Goal: Task Accomplishment & Management: Use online tool/utility

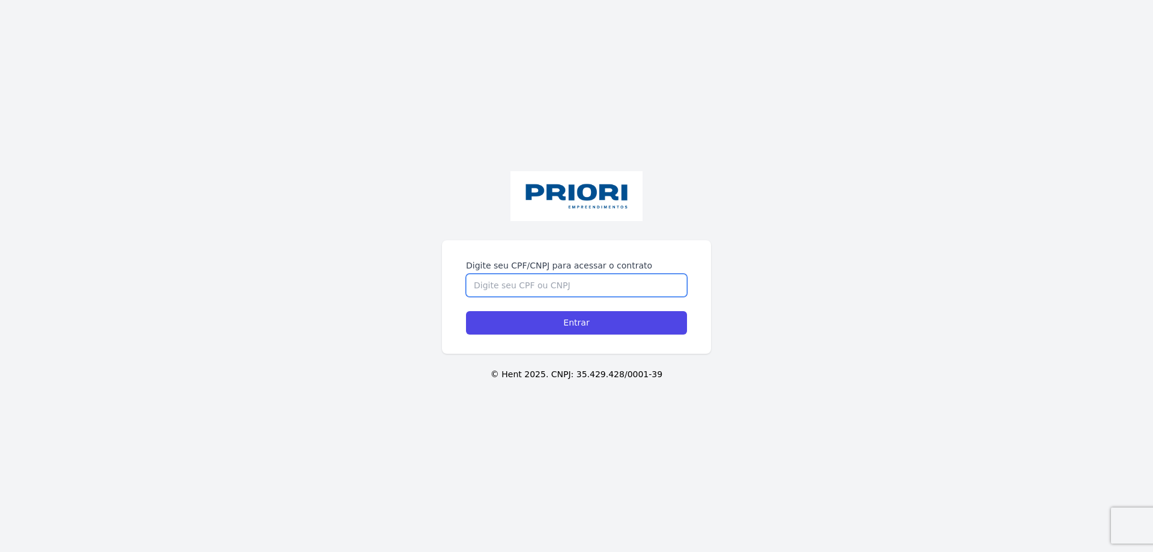
click at [497, 295] on input "Digite seu CPF/CNPJ para acessar o contrato" at bounding box center [576, 285] width 221 height 23
type input "11884323464"
click at [466, 311] on input "Entrar" at bounding box center [576, 322] width 221 height 23
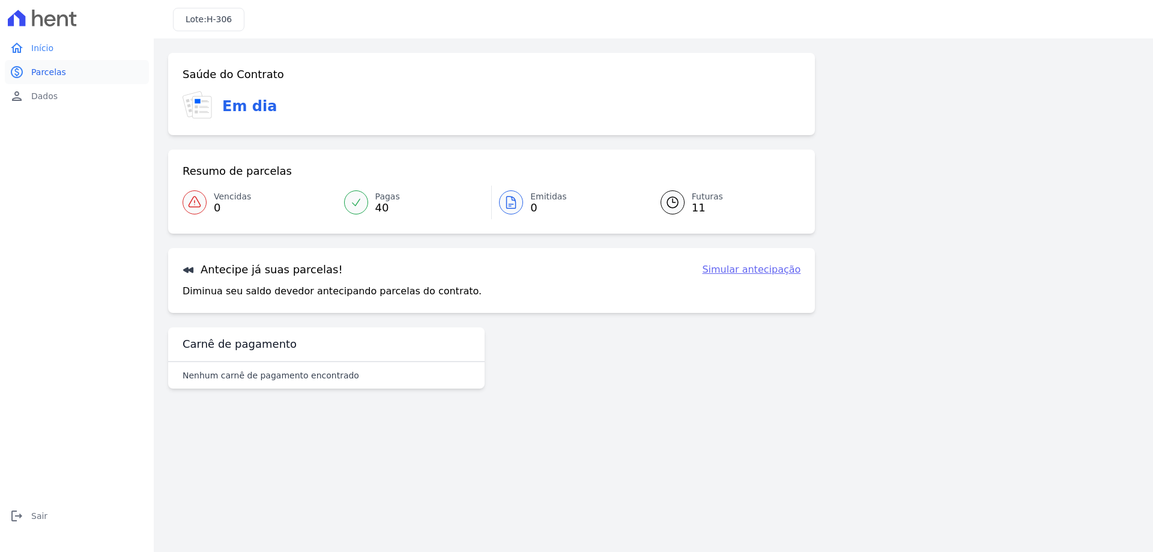
click at [55, 70] on span "Parcelas" at bounding box center [48, 72] width 35 height 12
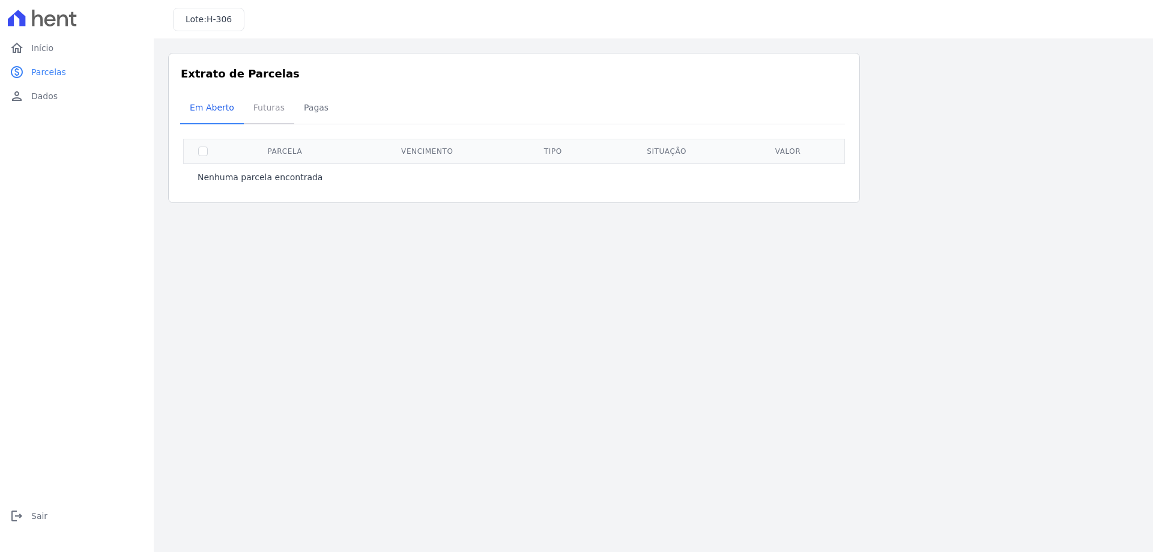
click at [268, 104] on span "Futuras" at bounding box center [269, 107] width 46 height 24
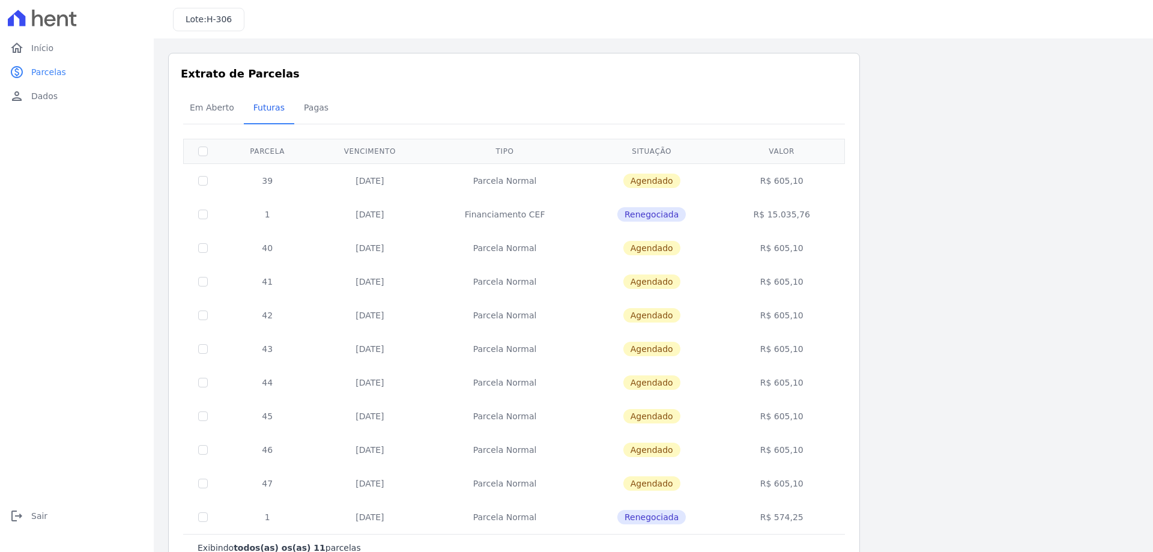
scroll to position [36, 0]
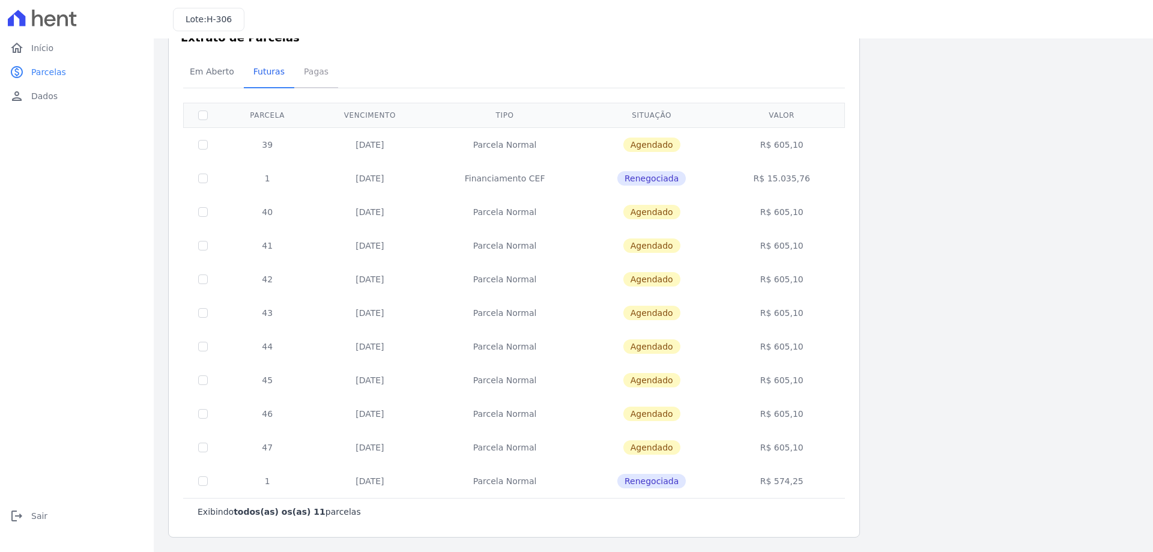
click at [304, 69] on span "Pagas" at bounding box center [316, 71] width 39 height 24
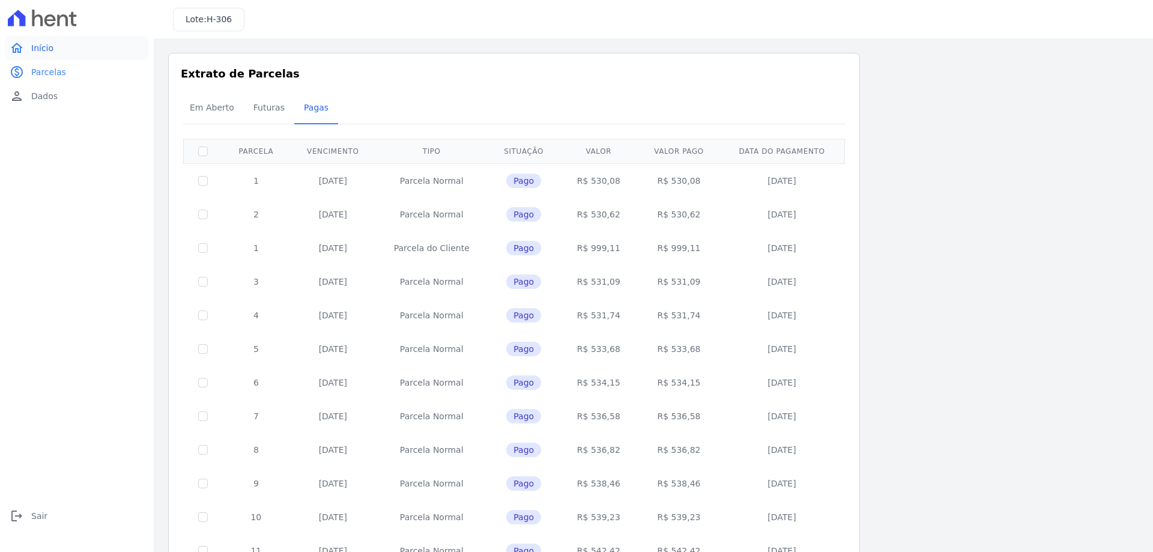
click at [61, 53] on link "home Início" at bounding box center [77, 48] width 144 height 24
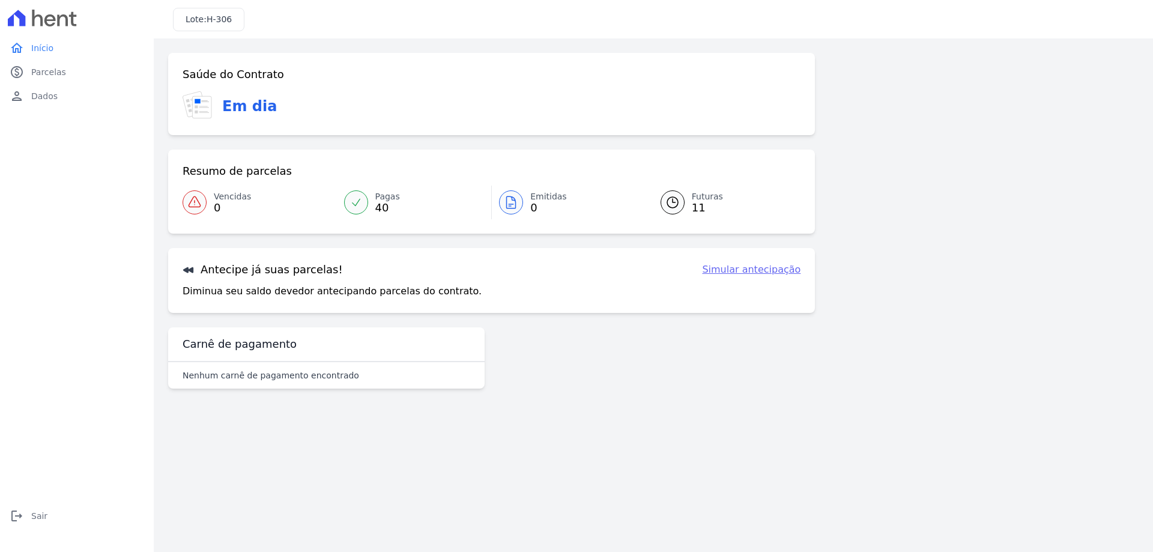
click at [749, 268] on link "Simular antecipação" at bounding box center [751, 269] width 98 height 14
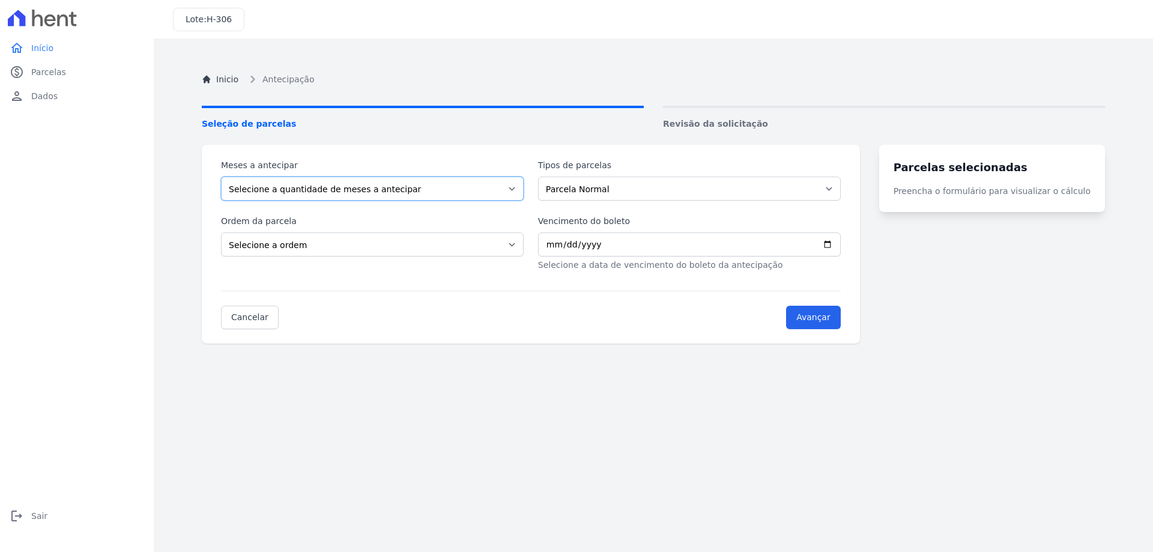
click at [353, 192] on select "Selecione a quantidade de meses a antecipar 1 2 3 4 5 6 7 8 9" at bounding box center [372, 188] width 303 height 24
select select "9"
click at [221, 176] on select "Selecione a quantidade de meses a antecipar 1 2 3 4 5 6 7 8 9" at bounding box center [372, 188] width 303 height 24
click at [824, 311] on input "Avançar" at bounding box center [813, 317] width 55 height 23
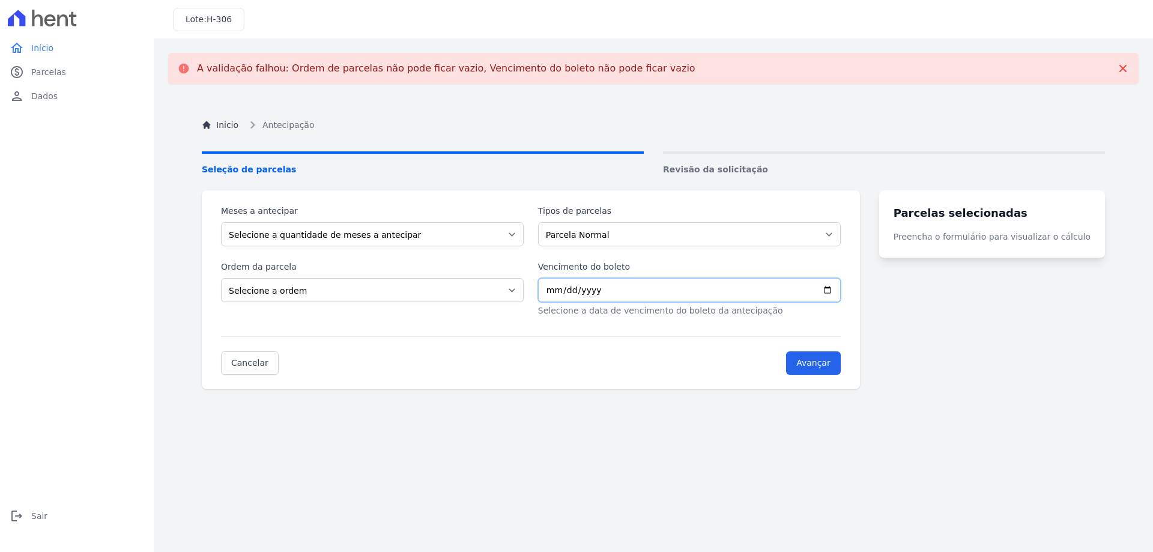
click at [609, 293] on input "Vencimento do boleto" at bounding box center [689, 290] width 303 height 24
click at [840, 288] on input "Vencimento do boleto" at bounding box center [689, 290] width 303 height 24
type input "[DATE]"
click at [821, 364] on input "Avançar" at bounding box center [813, 362] width 55 height 23
click at [413, 286] on select "Selecione a ordem Últimas parcelas Primeiras parcelas" at bounding box center [372, 290] width 303 height 24
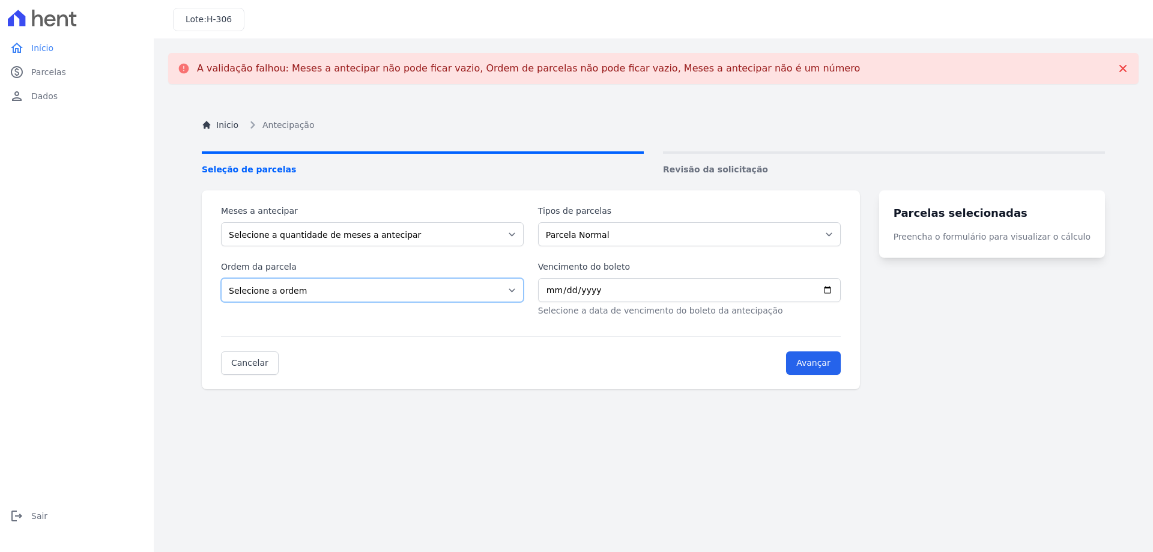
select select "ending"
click at [221, 278] on select "Selecione a ordem Últimas parcelas Primeiras parcelas" at bounding box center [372, 290] width 303 height 24
click at [580, 292] on input "Vencimento do boleto" at bounding box center [689, 290] width 303 height 24
click at [840, 287] on input "Vencimento do boleto" at bounding box center [689, 290] width 303 height 24
click at [840, 292] on input "Vencimento do boleto" at bounding box center [689, 290] width 303 height 24
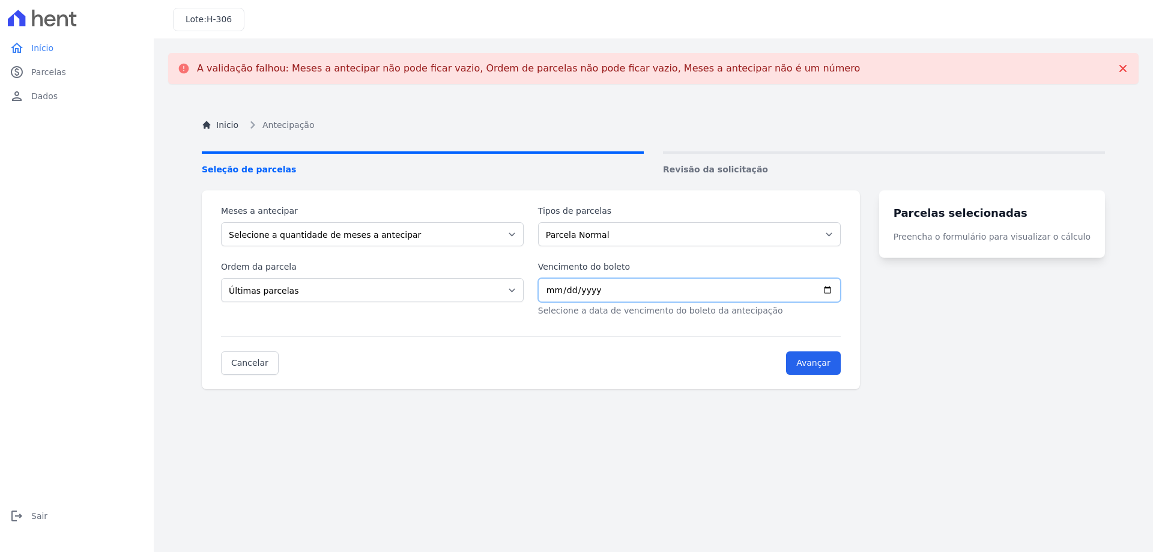
type input "[DATE]"
click at [823, 357] on input "Avançar" at bounding box center [813, 362] width 55 height 23
click at [370, 230] on select "Selecione a quantidade de meses a antecipar 1 2 3 4 5 6 7 8 9" at bounding box center [372, 234] width 303 height 24
select select "9"
click at [221, 222] on select "Selecione a quantidade de meses a antecipar 1 2 3 4 5 6 7 8 9" at bounding box center [372, 234] width 303 height 24
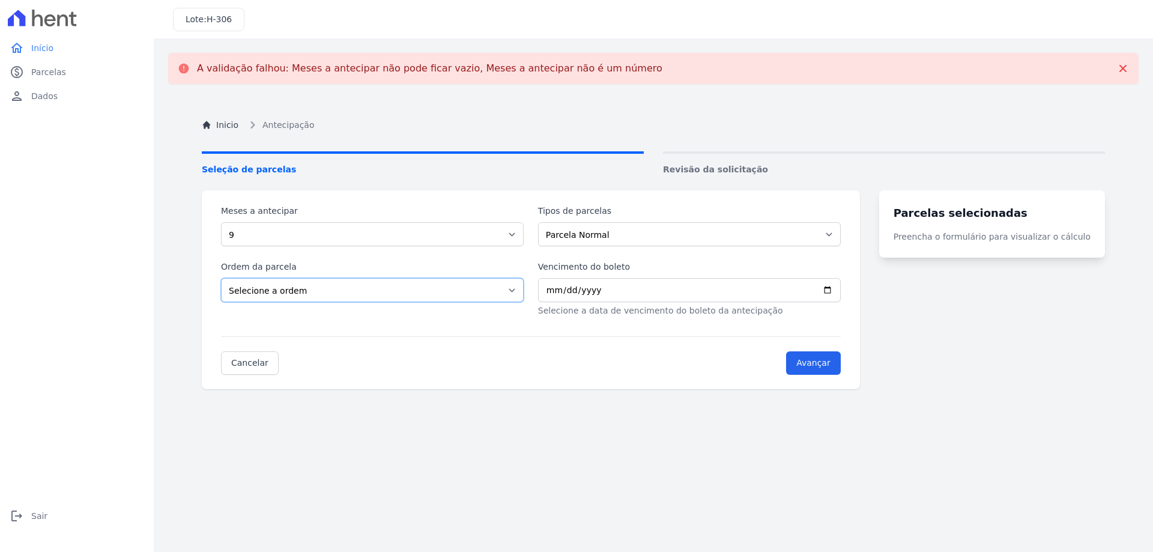
click at [282, 290] on select "Selecione a ordem Últimas parcelas Primeiras parcelas" at bounding box center [372, 290] width 303 height 24
select select "ending"
click at [221, 278] on select "Selecione a ordem Últimas parcelas Primeiras parcelas" at bounding box center [372, 290] width 303 height 24
click at [565, 231] on select "Parcela Normal Financiamento CEF" at bounding box center [689, 234] width 303 height 24
click at [544, 222] on select "Parcela Normal Financiamento CEF" at bounding box center [689, 234] width 303 height 24
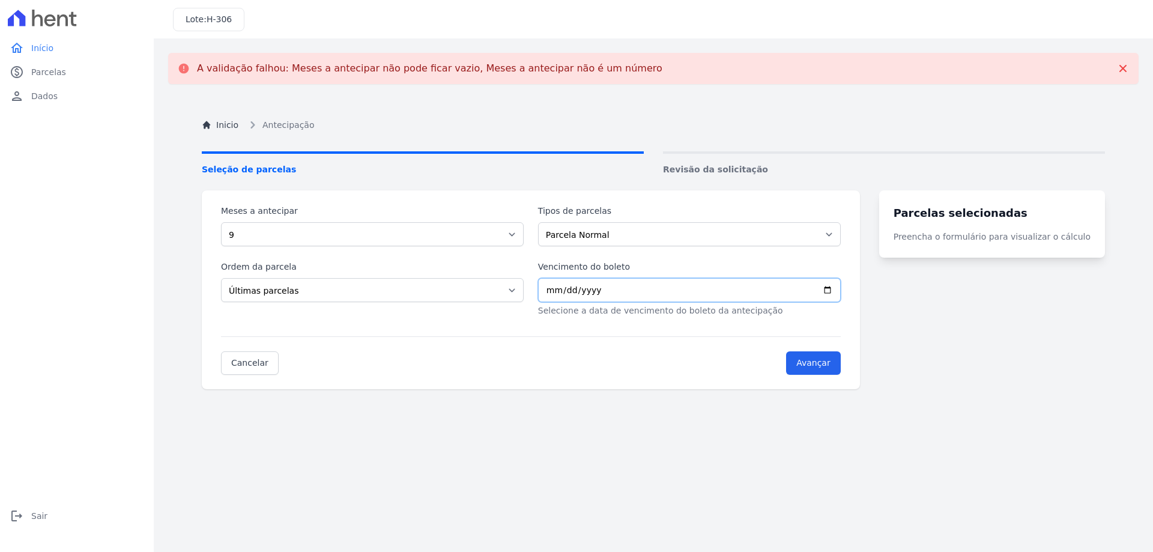
click at [580, 294] on input "Vencimento do boleto" at bounding box center [689, 290] width 303 height 24
click at [840, 288] on input "Vencimento do boleto" at bounding box center [689, 290] width 303 height 24
type input "[DATE]"
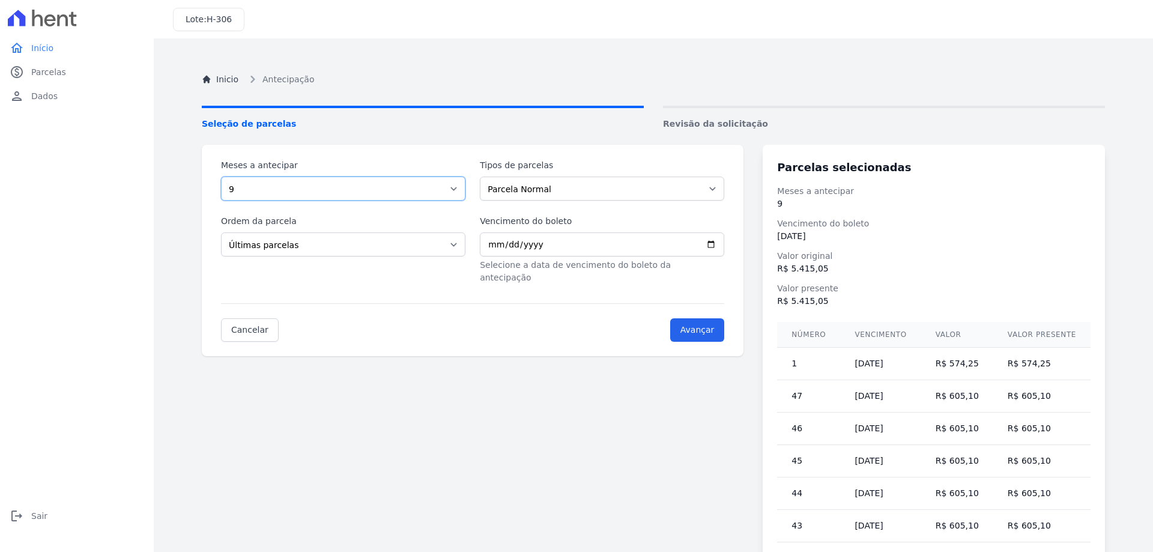
click at [277, 187] on select "Selecione a quantidade de meses a antecipar 1 2 3 4 5 6 7 8 9" at bounding box center [343, 188] width 244 height 24
select select "8"
click at [221, 176] on select "Selecione a quantidade de meses a antecipar 1 2 3 4 5 6 7 8 9" at bounding box center [343, 188] width 244 height 24
click at [706, 319] on input "Avançar" at bounding box center [697, 329] width 55 height 23
